Goal: Information Seeking & Learning: Learn about a topic

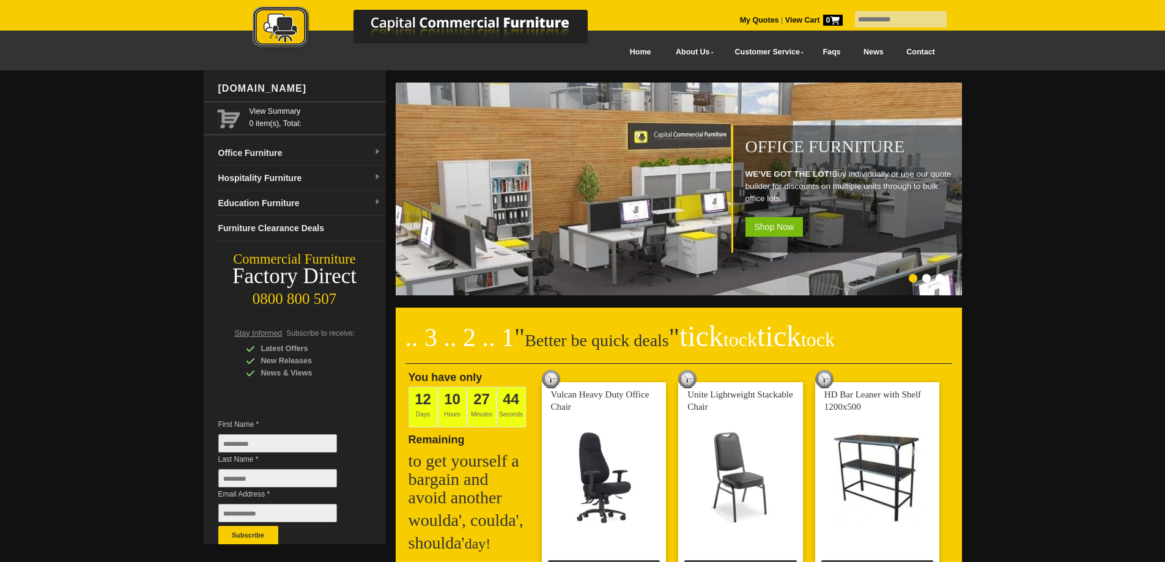
scroll to position [204, 0]
click at [290, 152] on link "Office Furniture" at bounding box center [299, 153] width 172 height 25
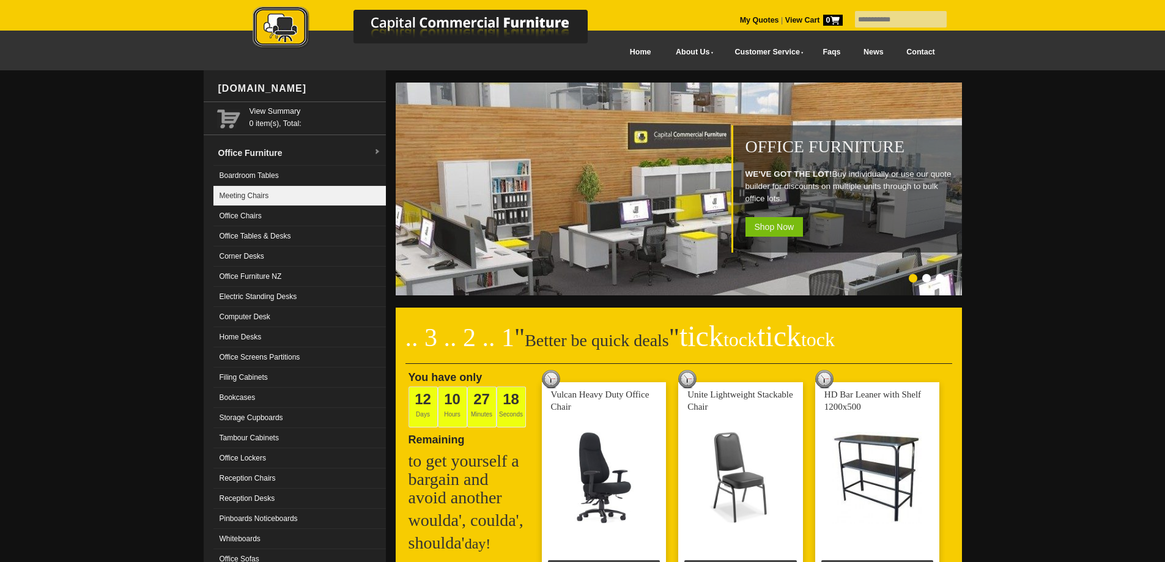
click at [266, 194] on link "Meeting Chairs" at bounding box center [299, 196] width 172 height 20
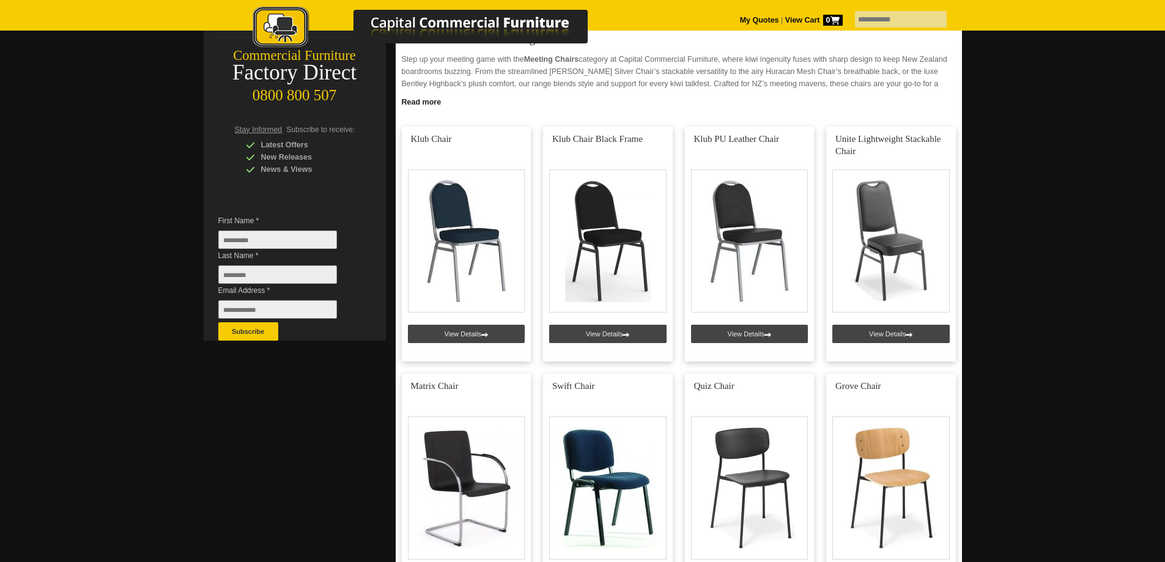
click at [416, 98] on link "Read more" at bounding box center [679, 100] width 566 height 15
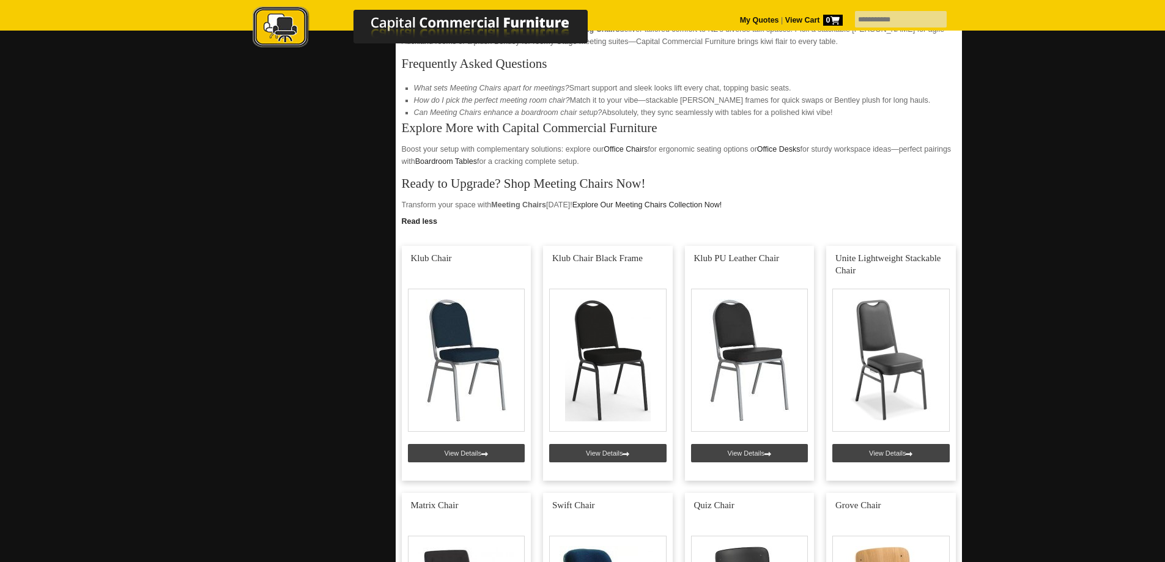
scroll to position [509, 0]
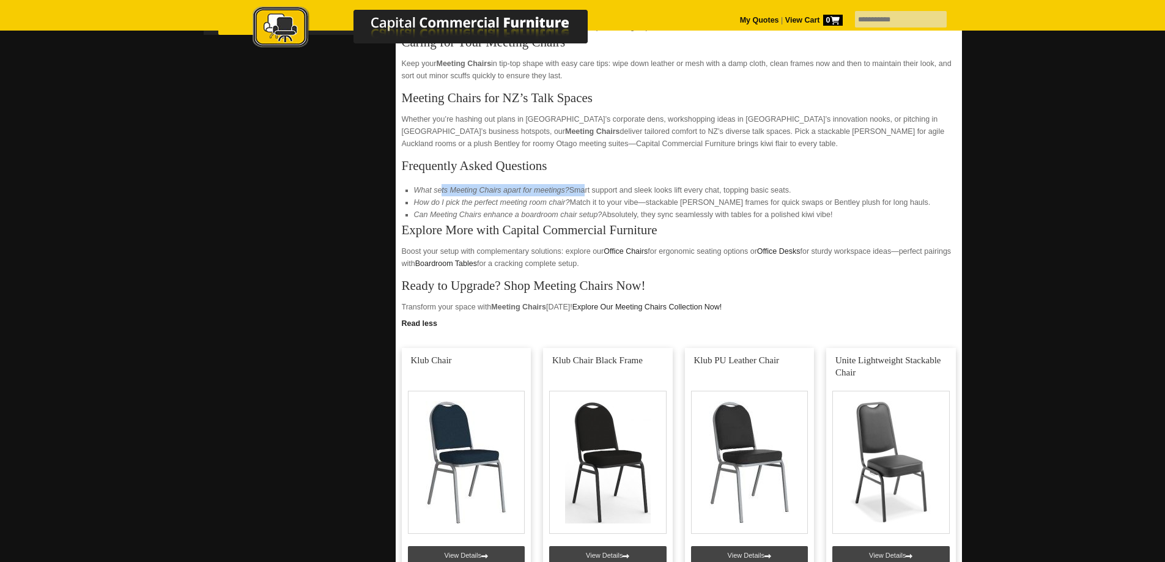
drag, startPoint x: 440, startPoint y: 191, endPoint x: 580, endPoint y: 194, distance: 140.1
click at [580, 194] on li "What sets Meeting Chairs apart for meetings? Smart support and sleek looks lift…" at bounding box center [679, 190] width 530 height 12
click at [604, 185] on li "What sets Meeting Chairs apart for meetings? Smart support and sleek looks lift…" at bounding box center [679, 190] width 530 height 12
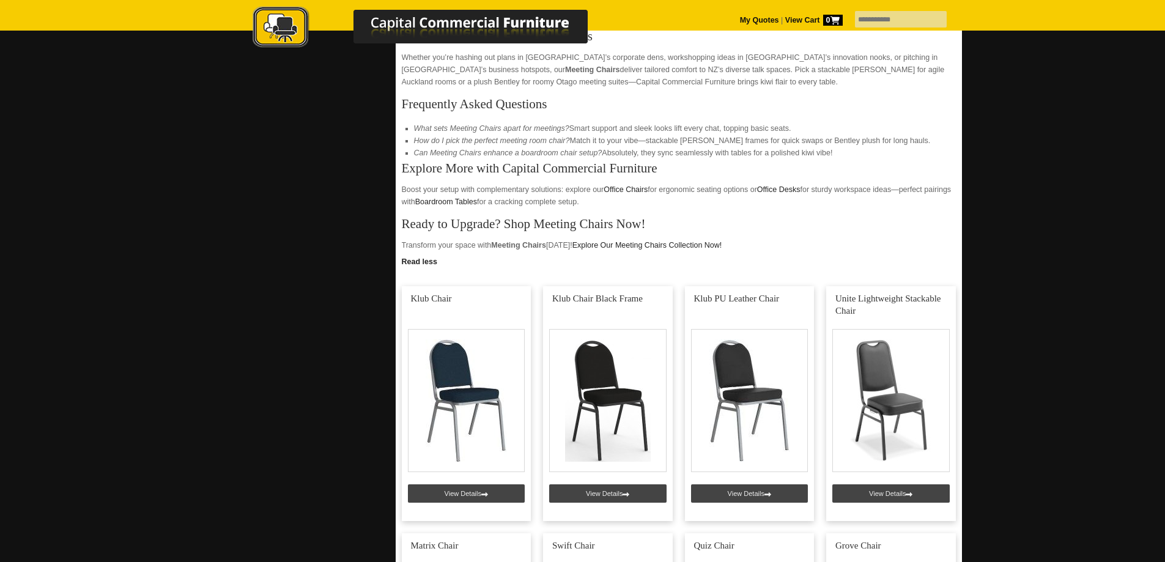
scroll to position [611, 0]
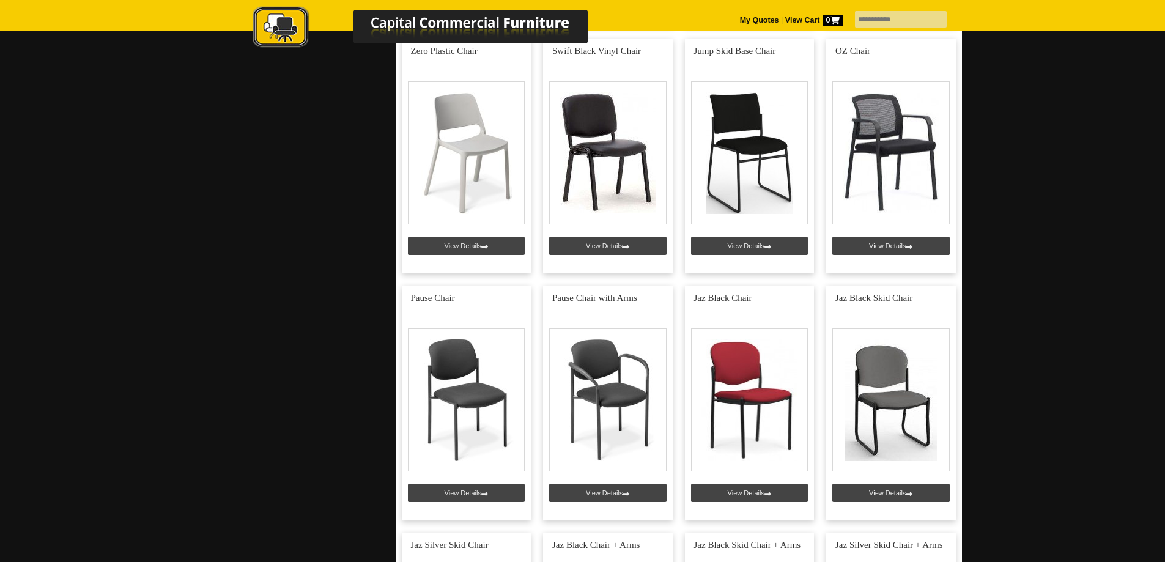
scroll to position [815, 0]
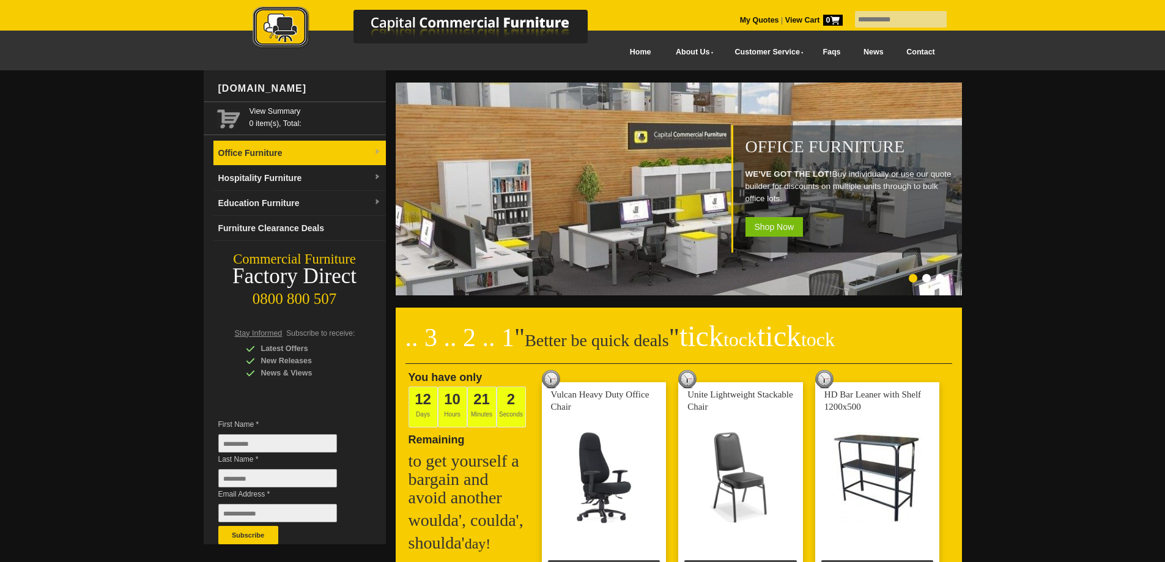
click at [275, 161] on link "Office Furniture" at bounding box center [299, 153] width 172 height 25
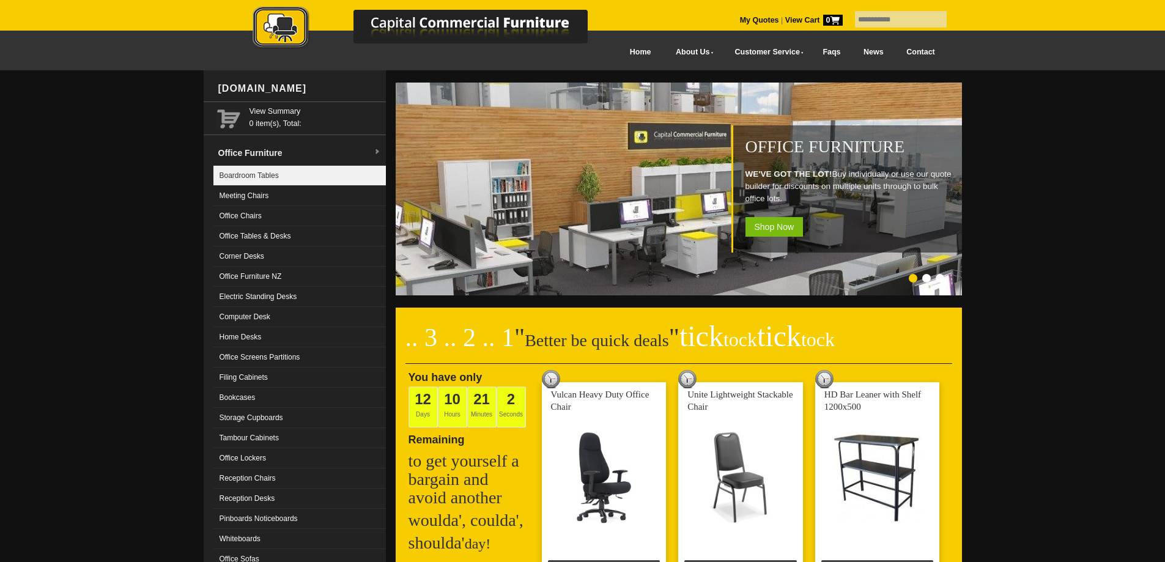
click at [264, 177] on link "Boardroom Tables" at bounding box center [299, 176] width 172 height 20
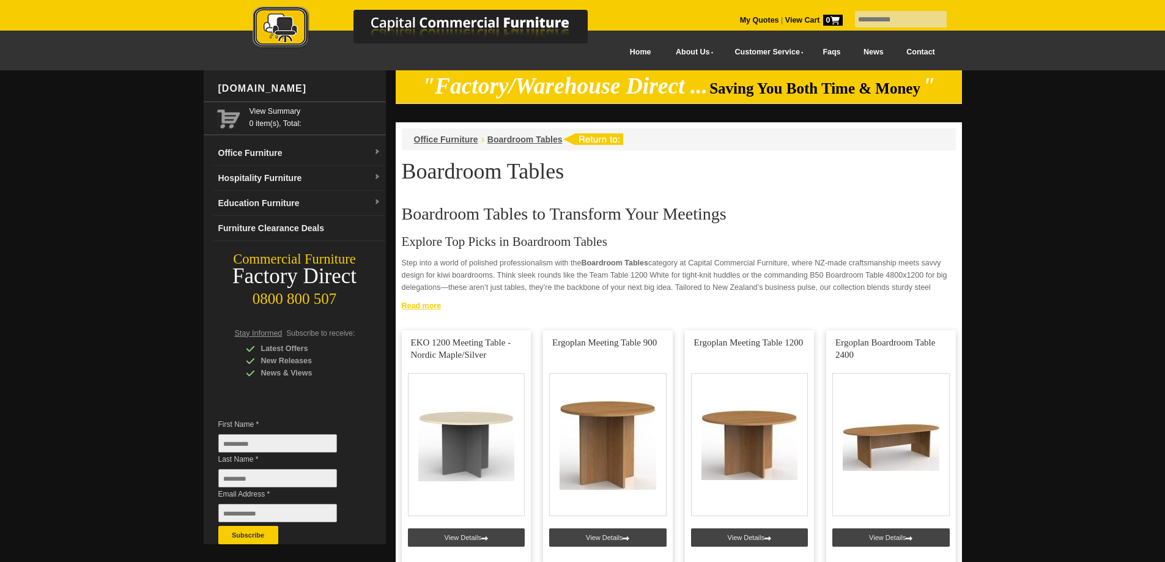
click at [417, 302] on link "Read more" at bounding box center [679, 304] width 566 height 15
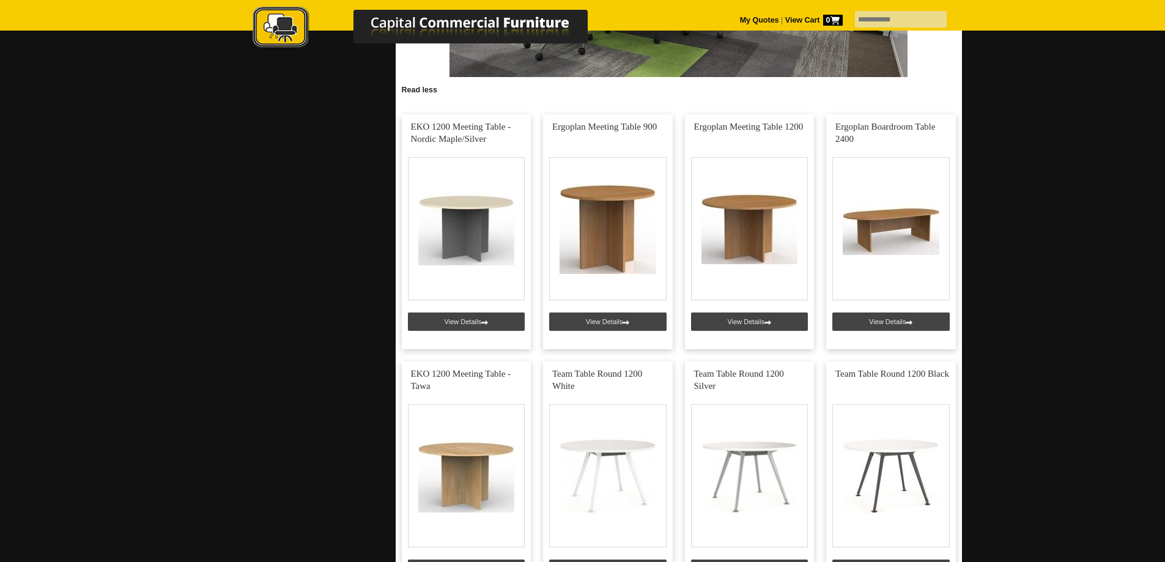
scroll to position [1529, 0]
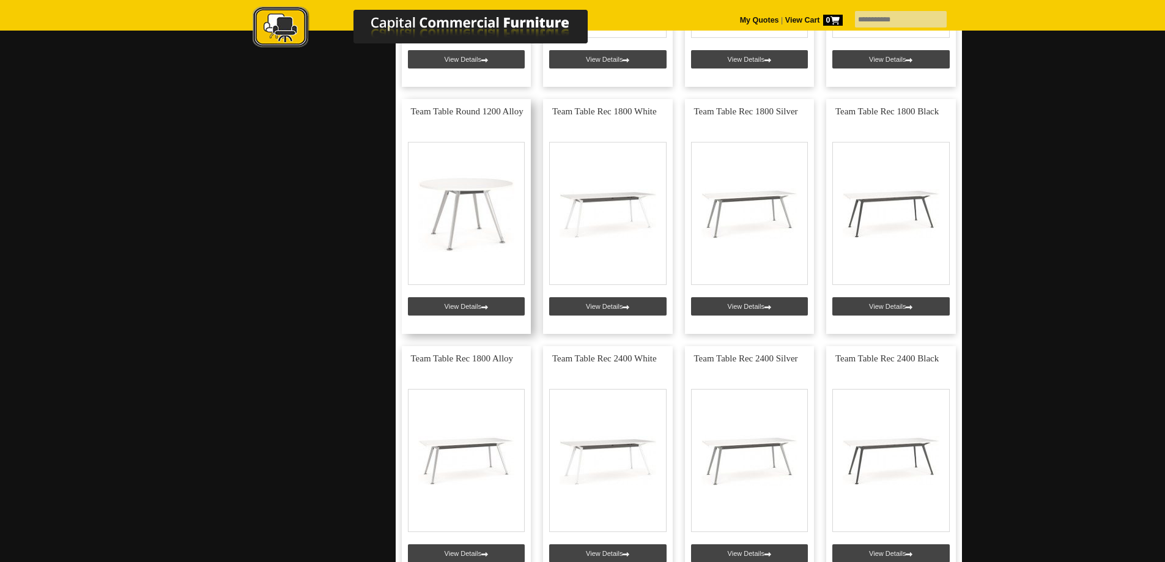
click at [485, 231] on link at bounding box center [467, 216] width 130 height 235
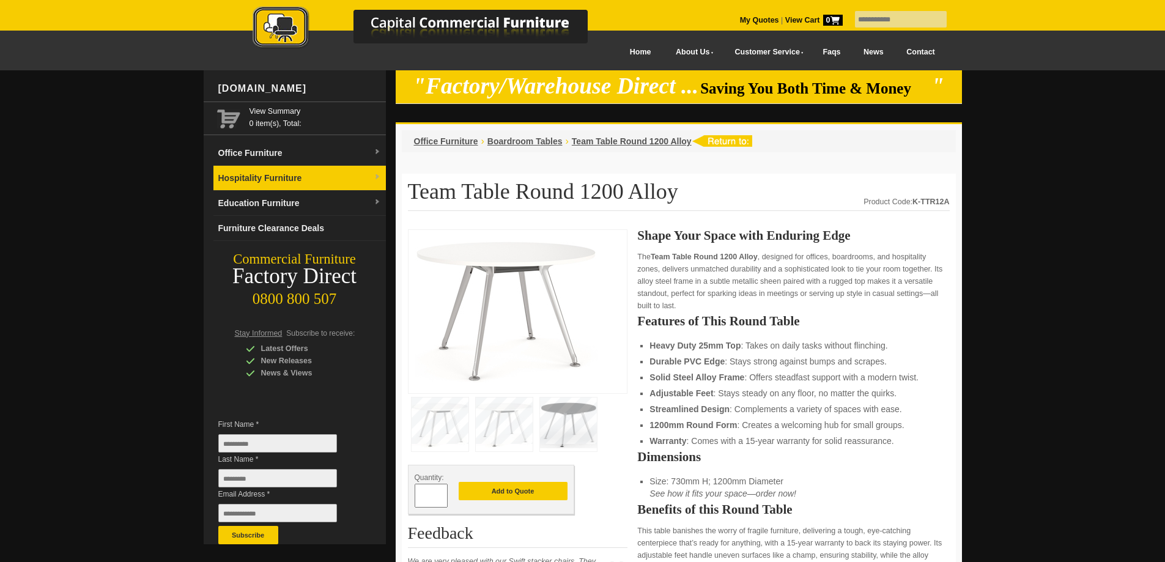
click at [306, 176] on link "Hospitality Furniture" at bounding box center [299, 178] width 172 height 25
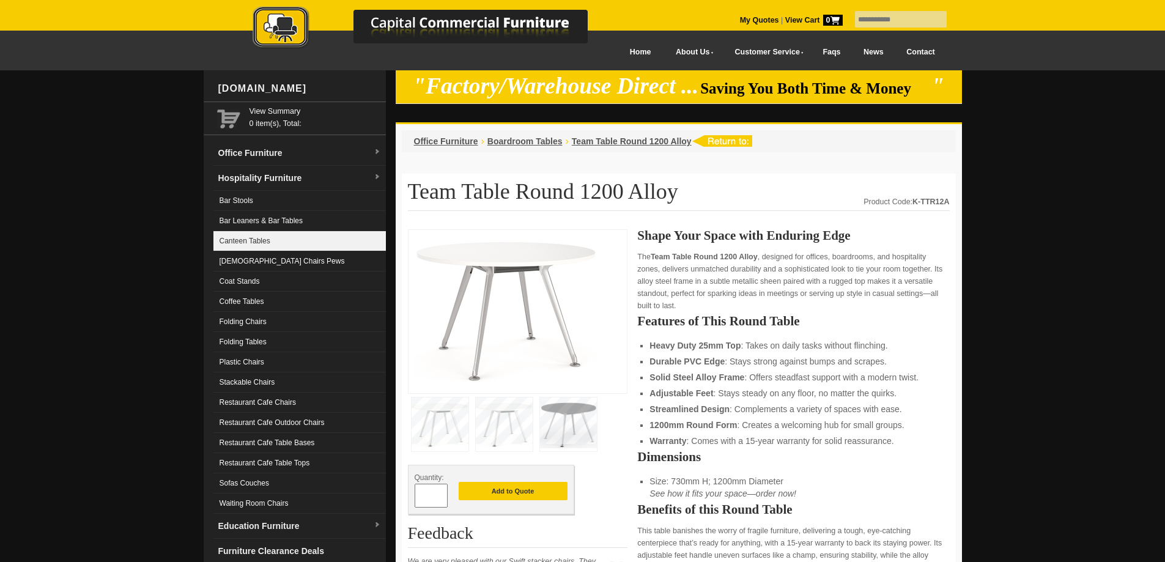
click at [314, 248] on link "Canteen Tables" at bounding box center [299, 241] width 172 height 20
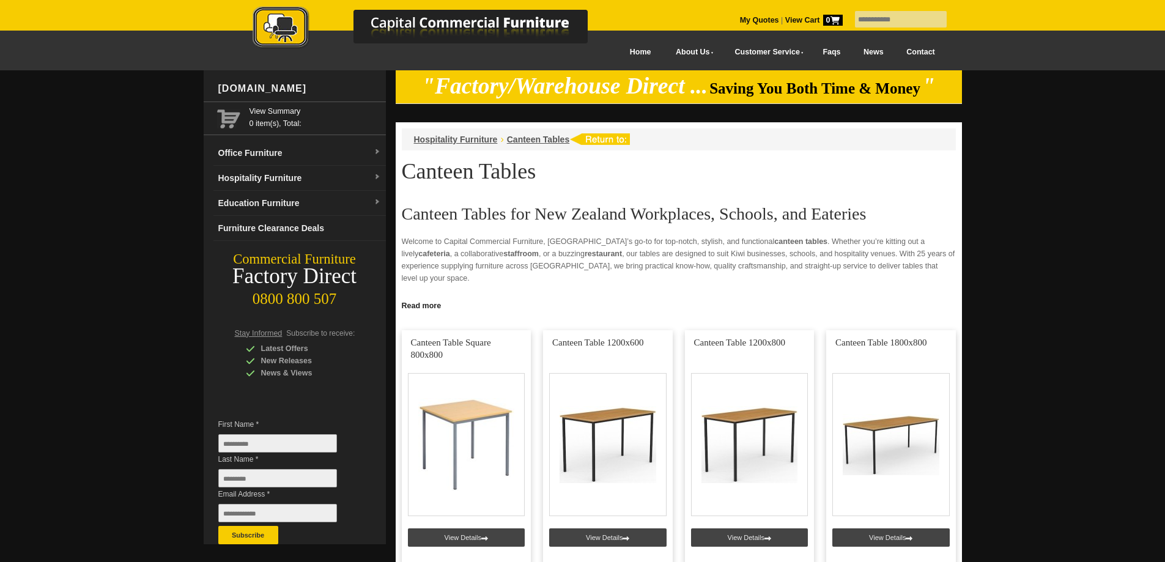
scroll to position [102, 0]
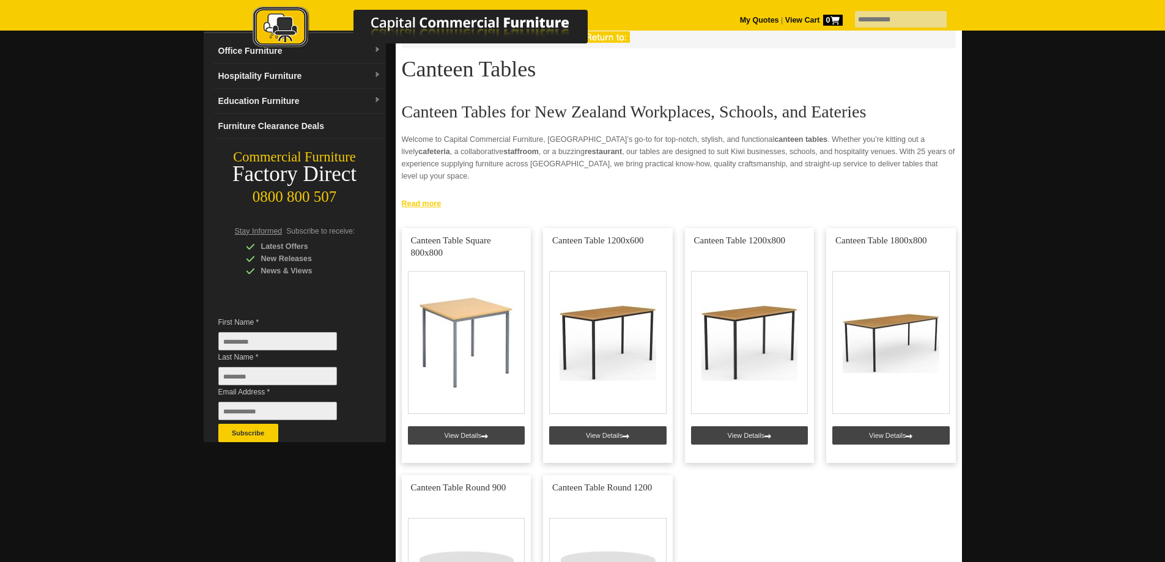
click at [436, 202] on link "Read more" at bounding box center [679, 201] width 566 height 15
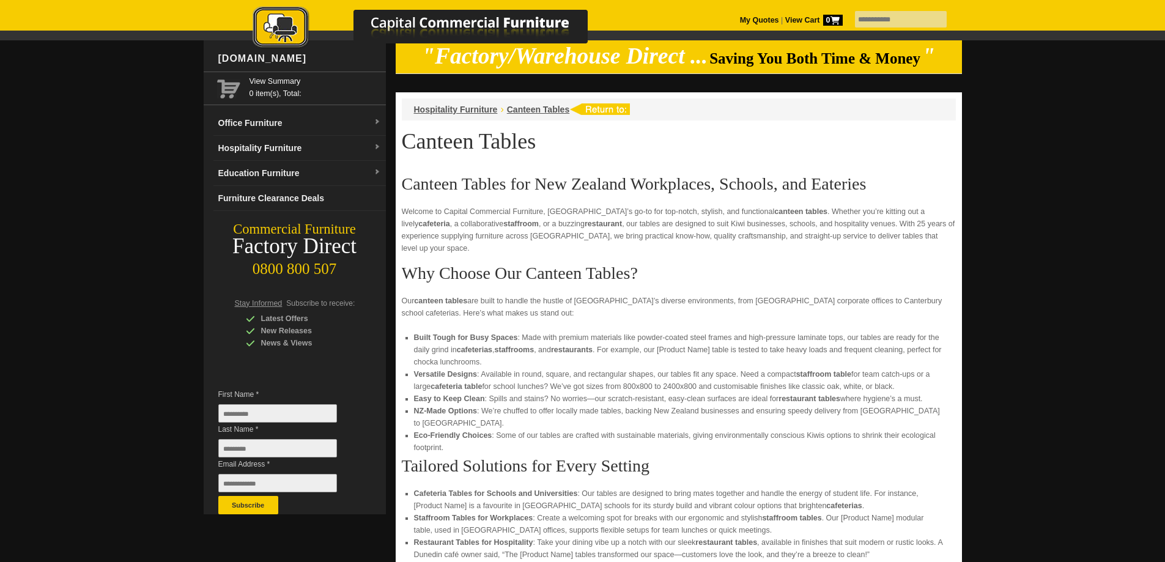
scroll to position [0, 0]
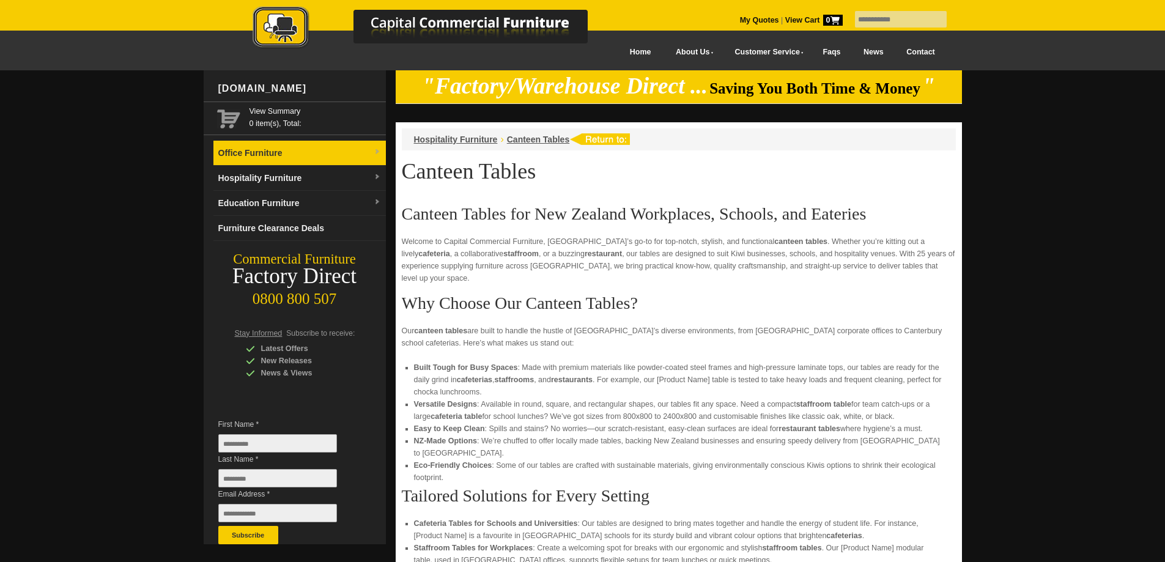
click at [303, 153] on link "Office Furniture" at bounding box center [299, 153] width 172 height 25
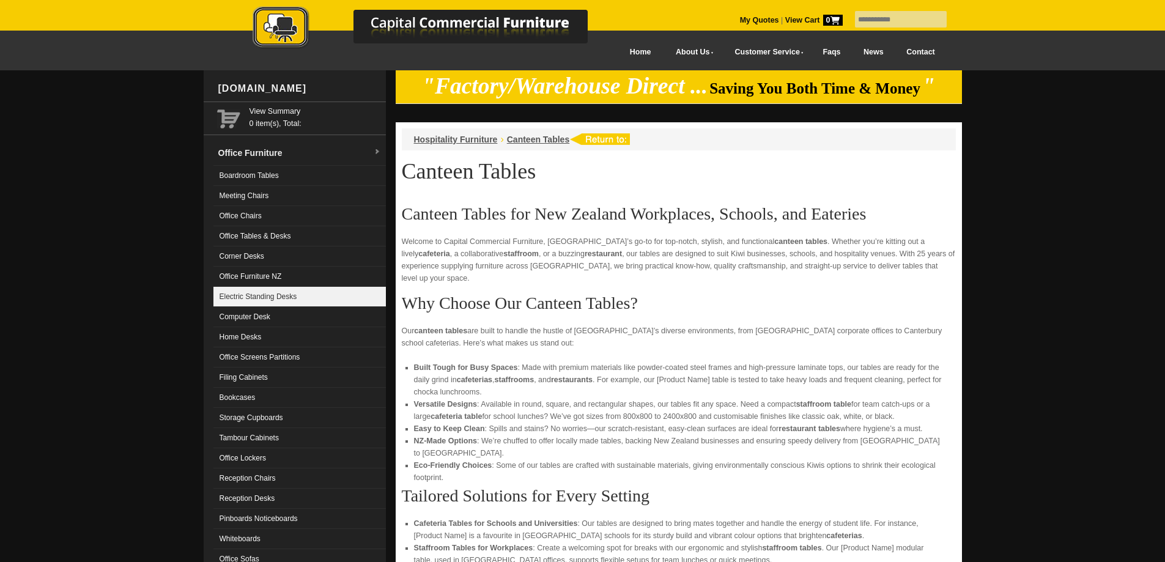
click at [251, 300] on link "Electric Standing Desks" at bounding box center [299, 297] width 172 height 20
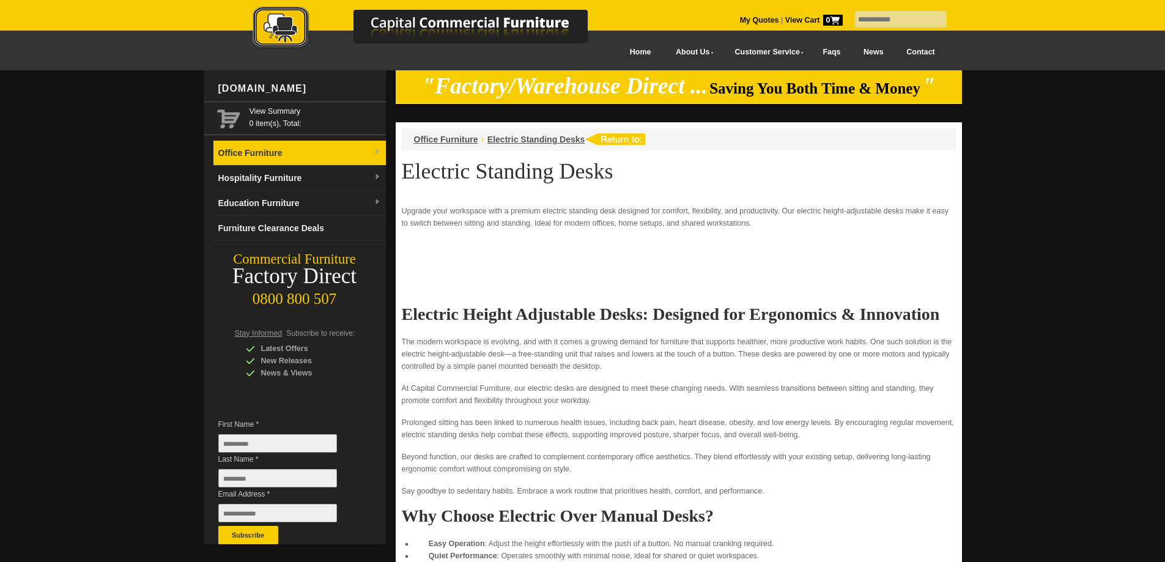
click at [292, 154] on link "Office Furniture" at bounding box center [299, 153] width 172 height 25
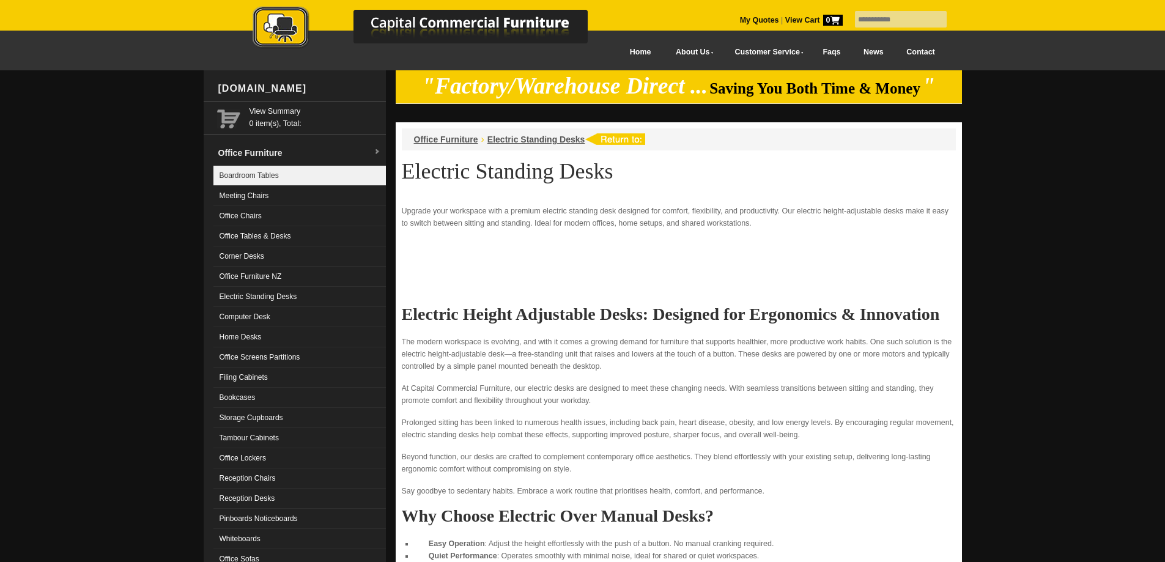
click at [264, 171] on link "Boardroom Tables" at bounding box center [299, 176] width 172 height 20
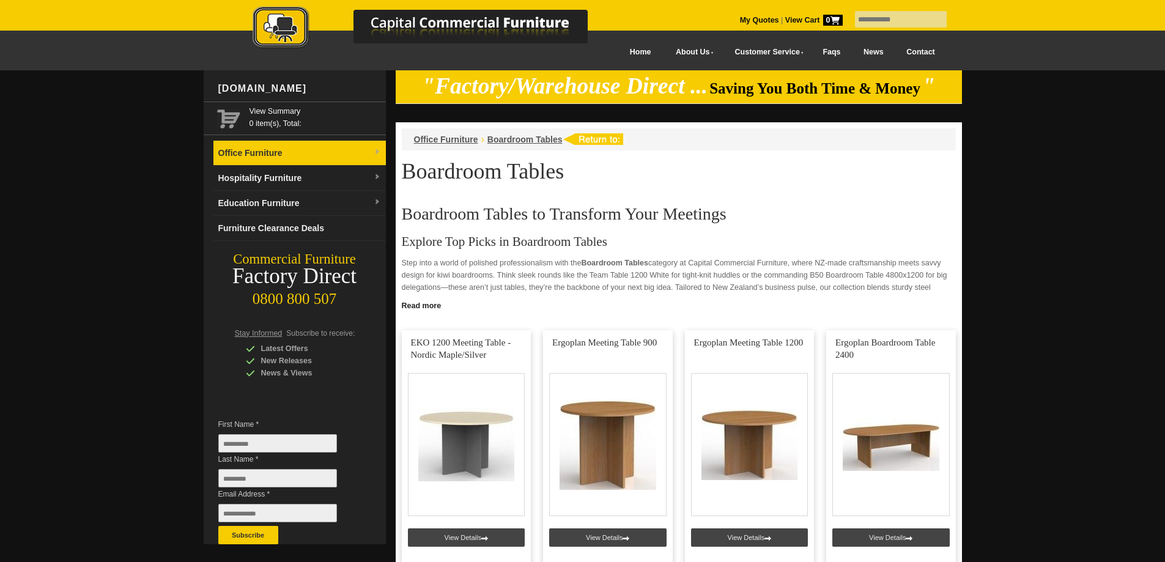
click at [256, 161] on link "Office Furniture" at bounding box center [299, 153] width 172 height 25
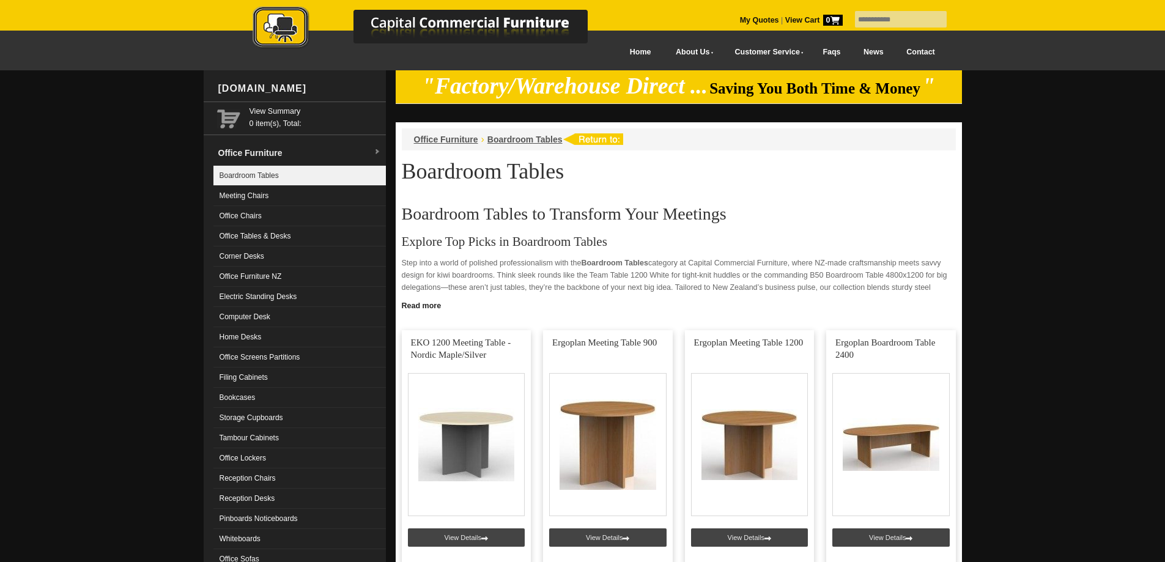
click at [281, 177] on link "Boardroom Tables" at bounding box center [299, 176] width 172 height 20
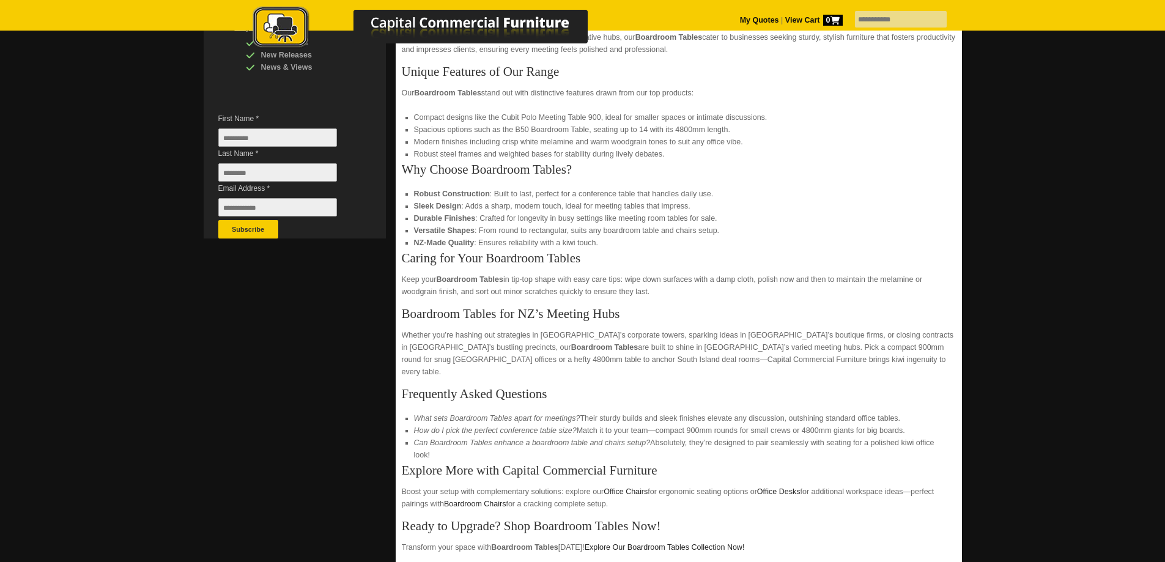
scroll to position [408, 0]
